Goal: Check status: Check status

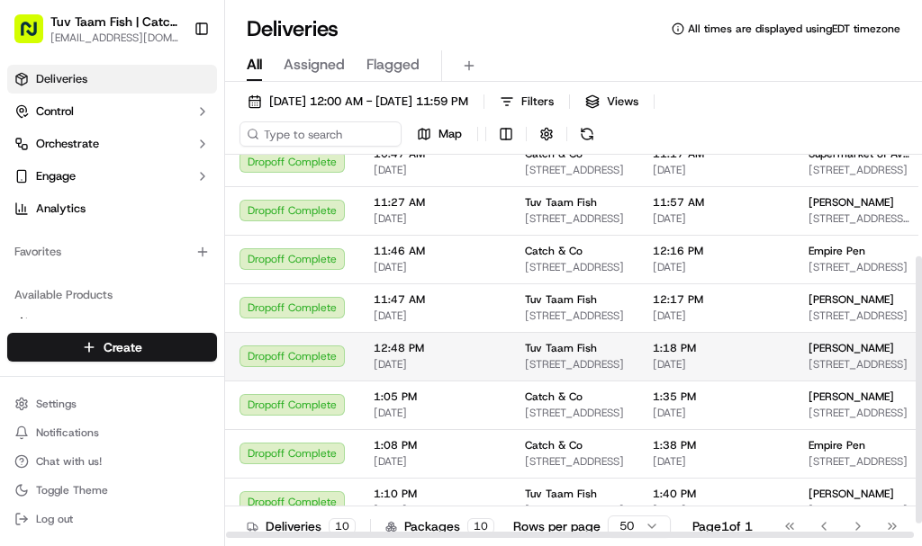
scroll to position [167, 0]
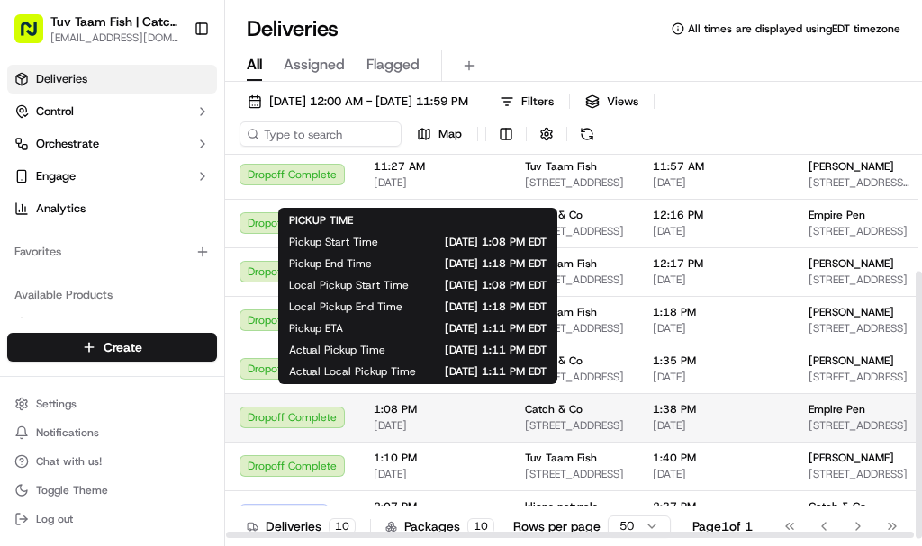
click at [476, 402] on span "1:08 PM" at bounding box center [435, 409] width 122 height 14
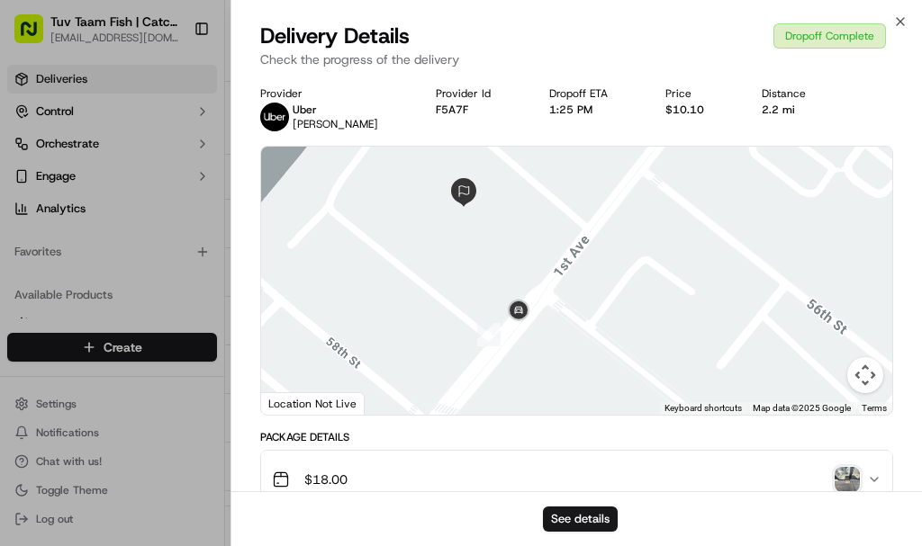
drag, startPoint x: 501, startPoint y: 239, endPoint x: 406, endPoint y: 324, distance: 128.1
click at [406, 324] on div at bounding box center [576, 281] width 631 height 268
click at [897, 14] on div "Close Delivery Details Dropoff Complete Check the progress of the delivery Prov…" at bounding box center [575, 273] width 691 height 546
